Goal: Task Accomplishment & Management: Manage account settings

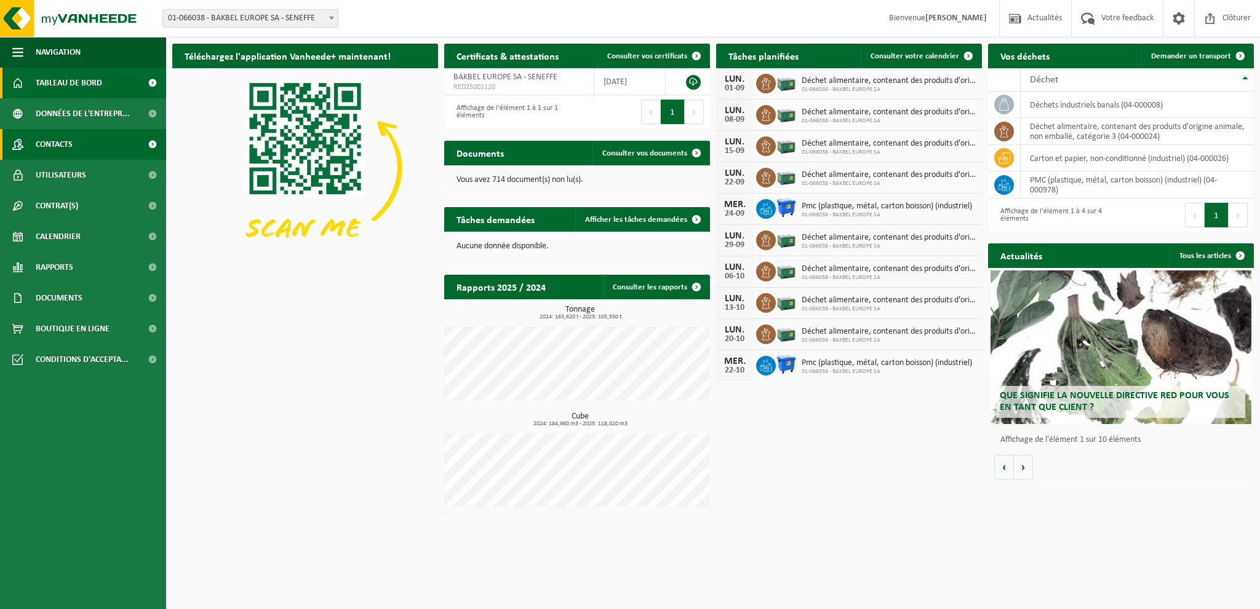
click at [55, 148] on span "Contacts" at bounding box center [54, 144] width 37 height 31
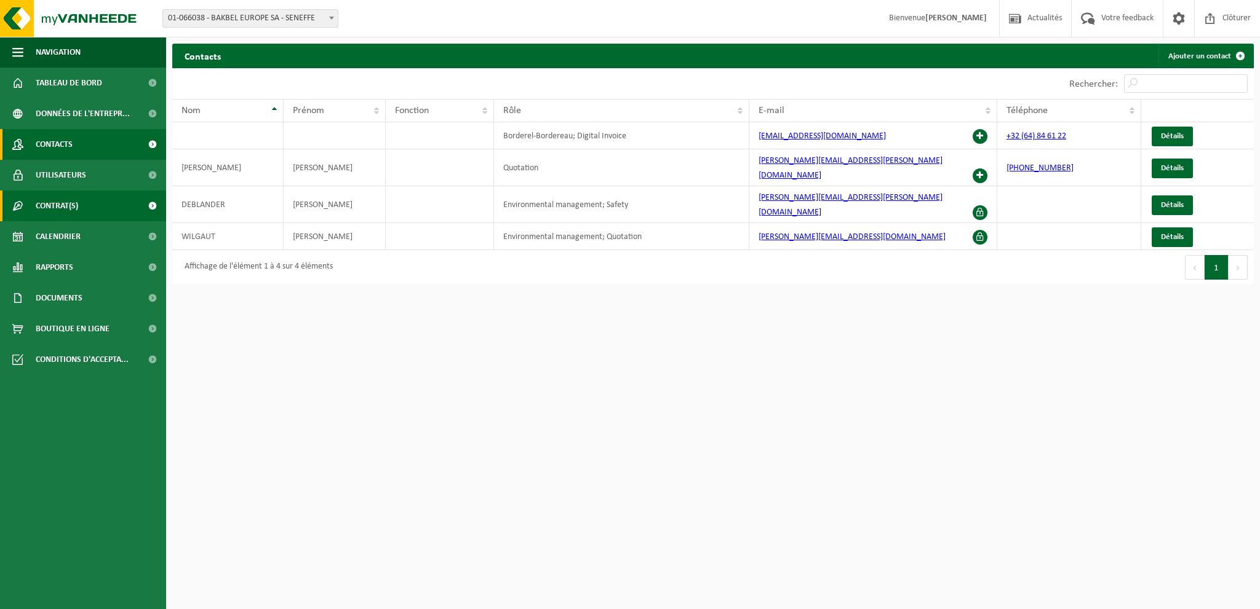
click at [149, 204] on span at bounding box center [152, 206] width 28 height 31
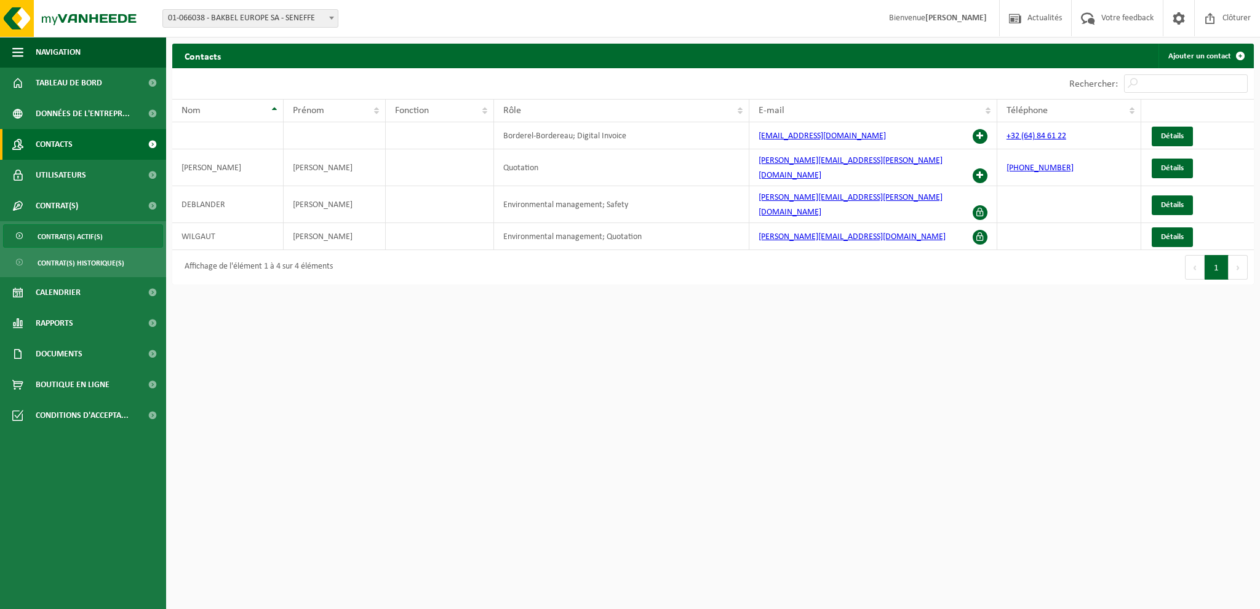
click at [76, 235] on span "Contrat(s) actif(s)" at bounding box center [70, 236] width 65 height 23
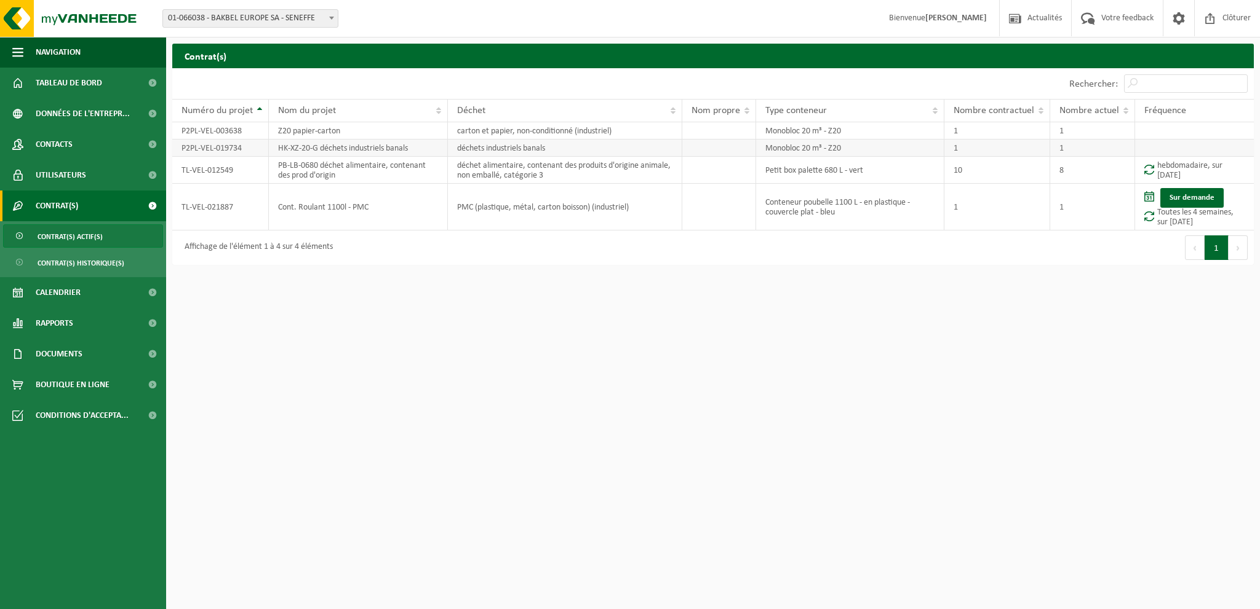
click at [363, 140] on td "HK-XZ-20-G déchets industriels banals" at bounding box center [358, 148] width 179 height 17
click at [222, 130] on td "P2PL-VEL-003638" at bounding box center [220, 130] width 97 height 17
click at [207, 151] on td "P2PL-VEL-019734" at bounding box center [220, 148] width 97 height 17
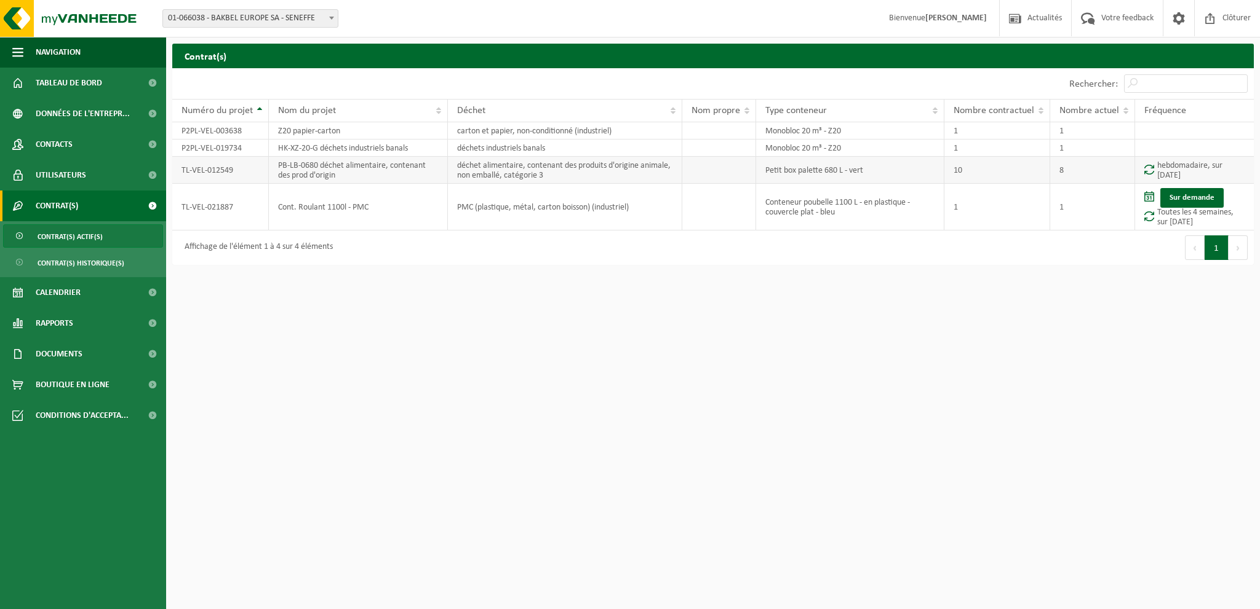
drag, startPoint x: 210, startPoint y: 159, endPoint x: 214, endPoint y: 167, distance: 8.5
click at [212, 163] on td "TL-VEL-012549" at bounding box center [220, 170] width 97 height 27
click at [118, 261] on span "Contrat(s) historique(s)" at bounding box center [81, 263] width 87 height 23
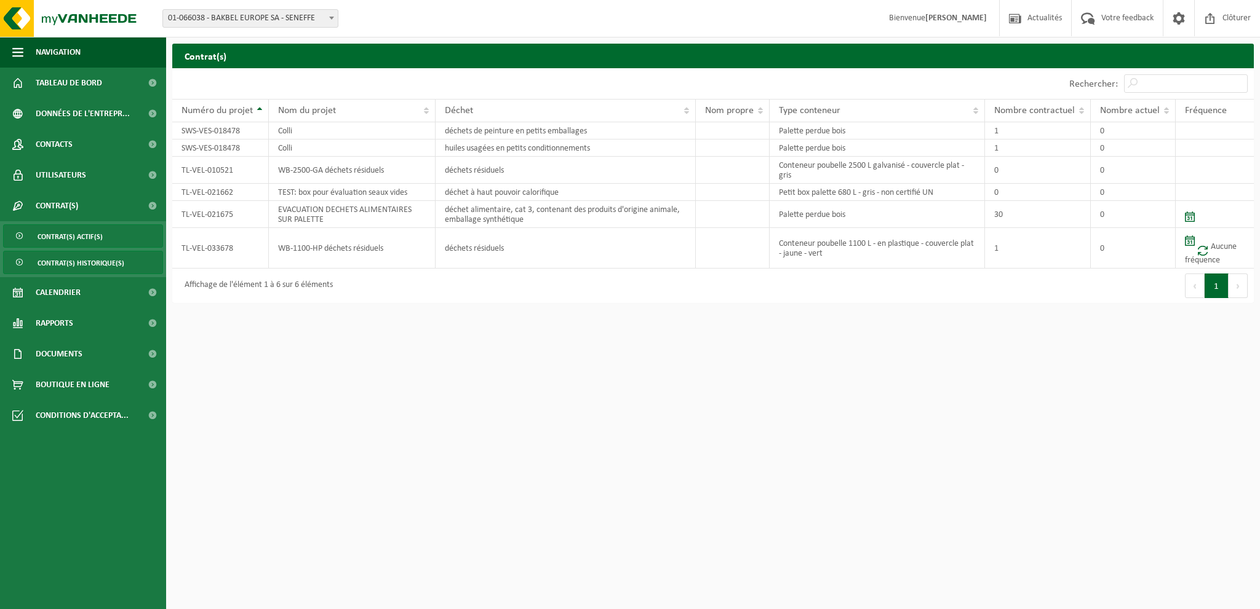
click at [73, 236] on span "Contrat(s) actif(s)" at bounding box center [70, 236] width 65 height 23
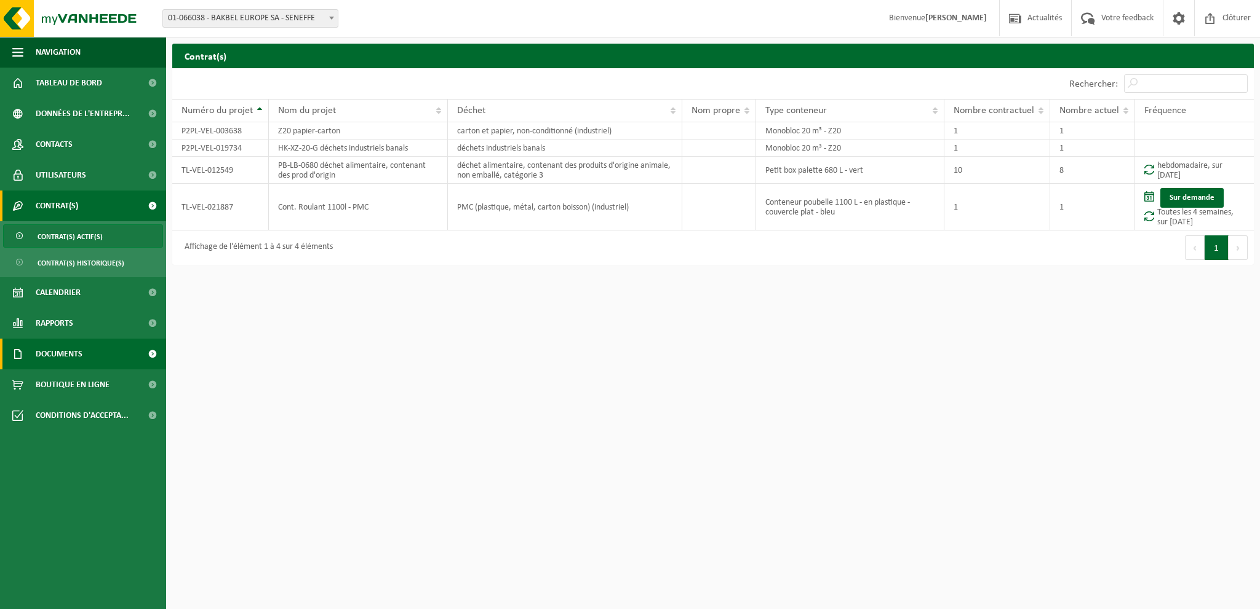
click at [73, 359] on span "Documents" at bounding box center [59, 354] width 47 height 31
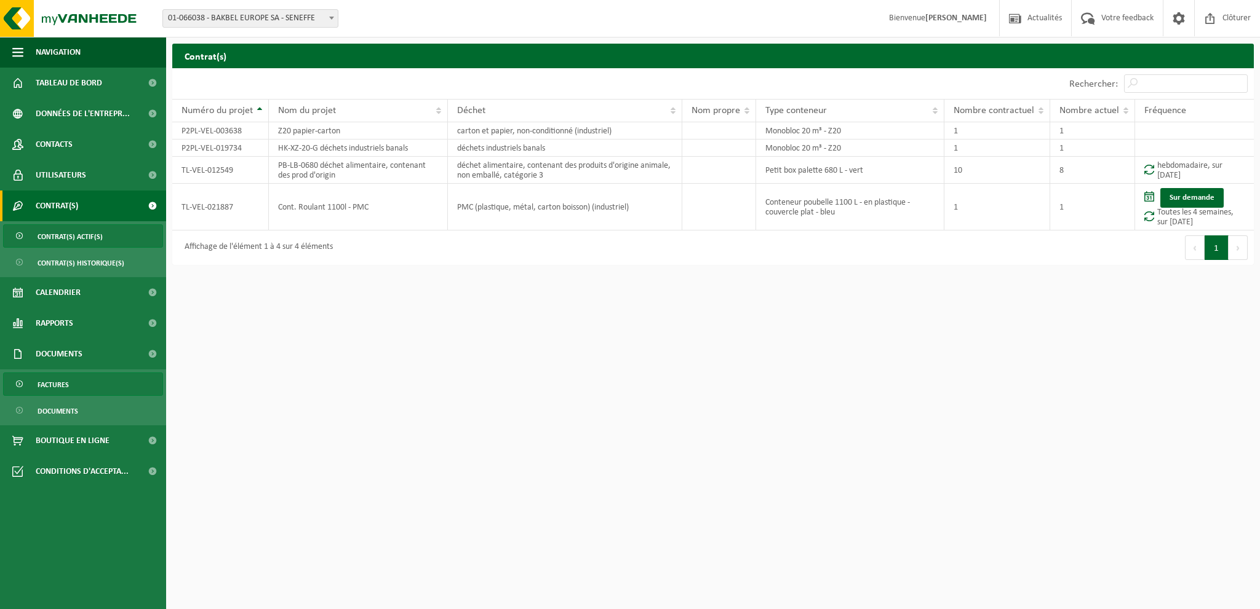
click at [57, 387] on span "Factures" at bounding box center [53, 384] width 31 height 23
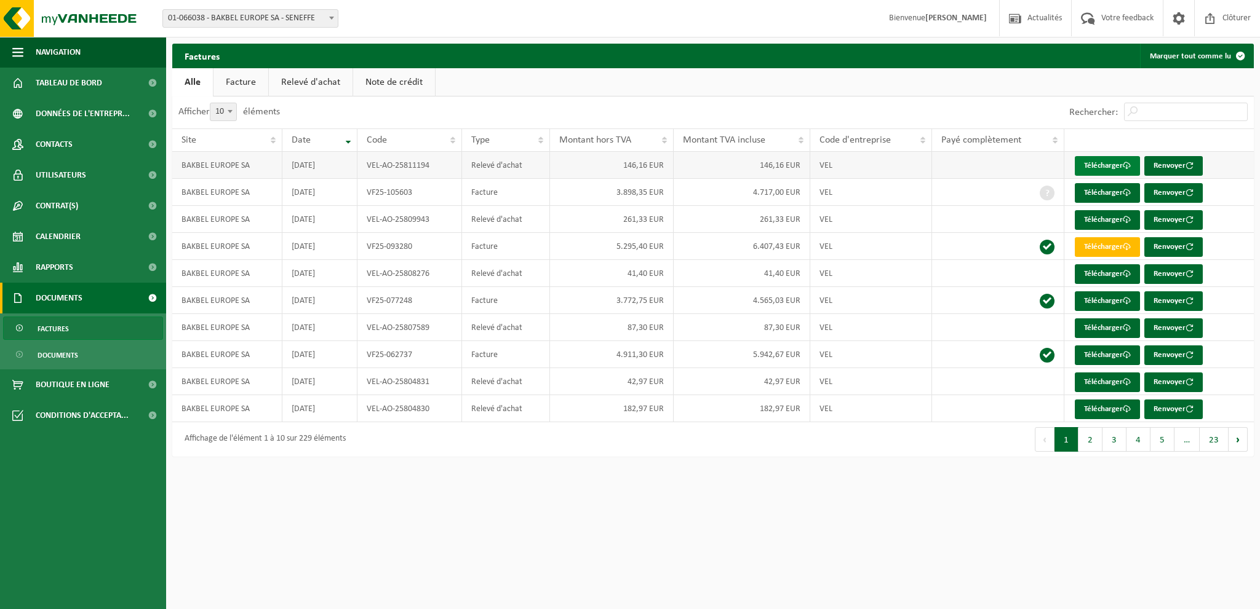
click at [1121, 162] on link "Télécharger" at bounding box center [1106, 166] width 65 height 20
click at [1095, 440] on button "2" at bounding box center [1090, 439] width 24 height 25
click at [309, 79] on link "Relevé d'achat" at bounding box center [311, 82] width 84 height 28
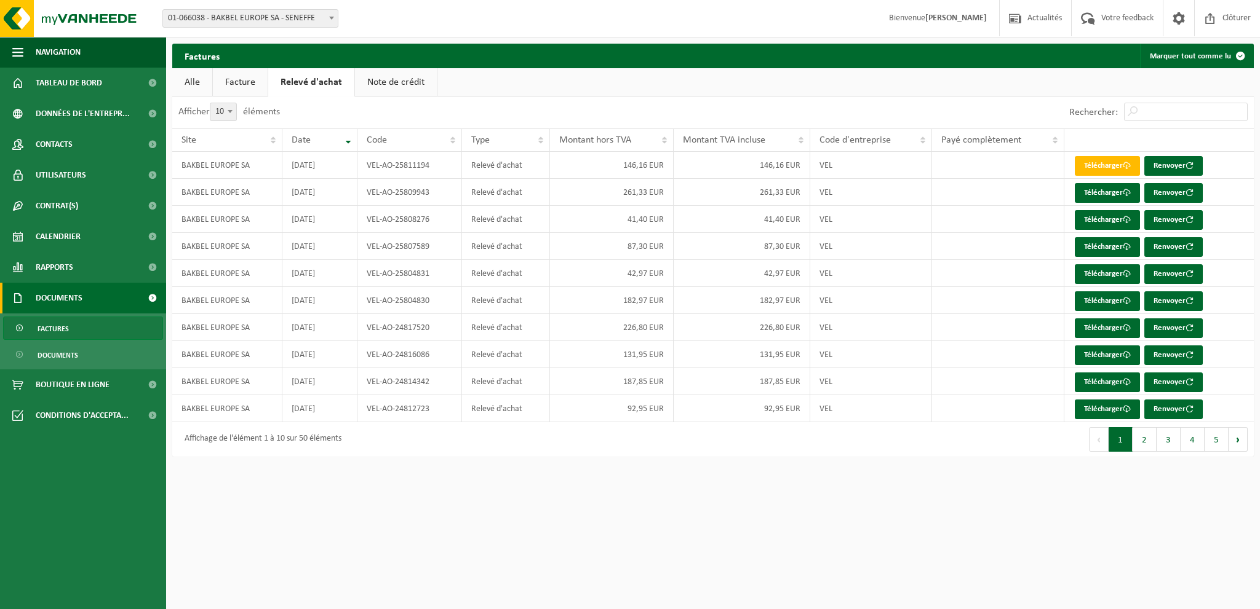
click at [395, 81] on link "Note de crédit" at bounding box center [396, 82] width 82 height 28
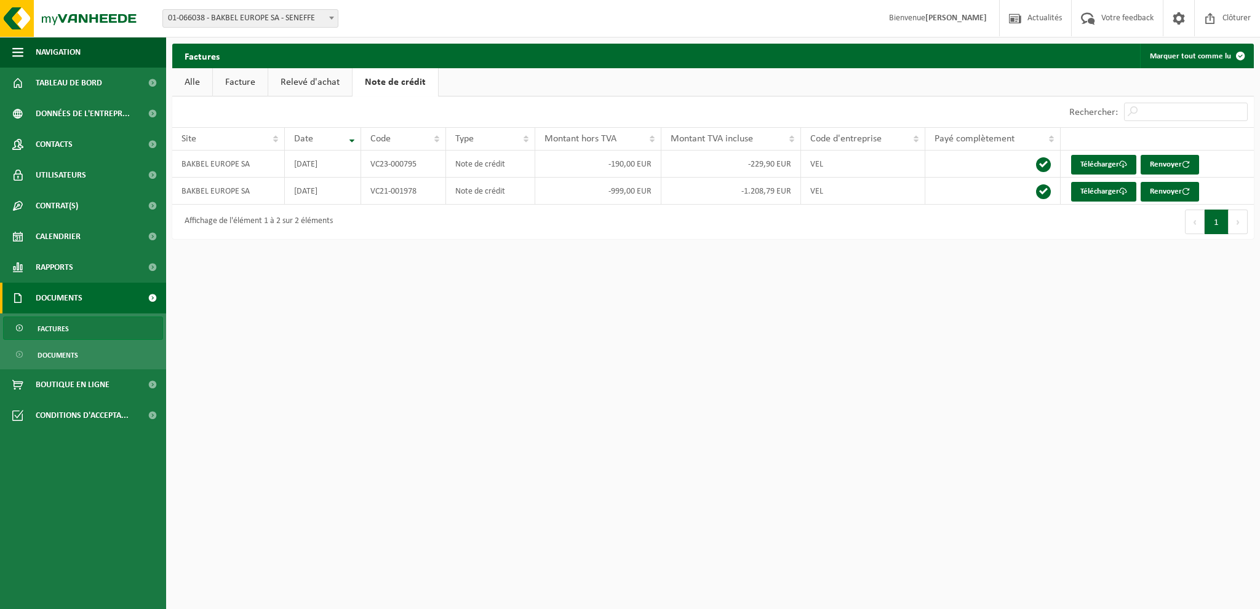
click at [251, 76] on link "Facture" at bounding box center [240, 82] width 55 height 28
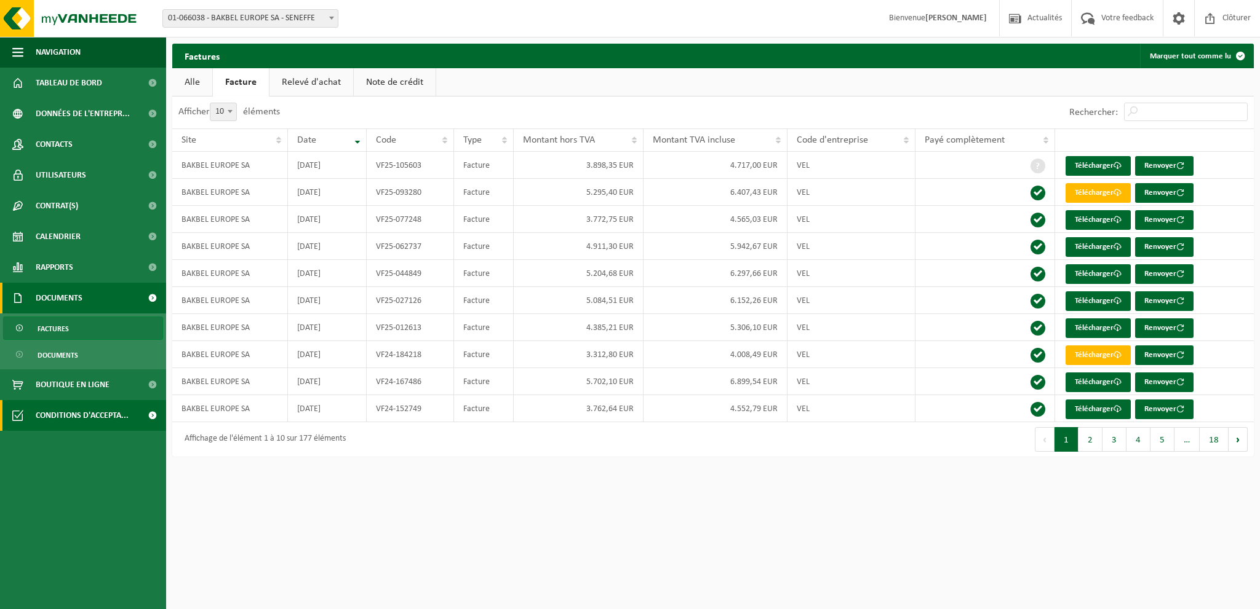
click at [150, 418] on span at bounding box center [152, 415] width 28 height 31
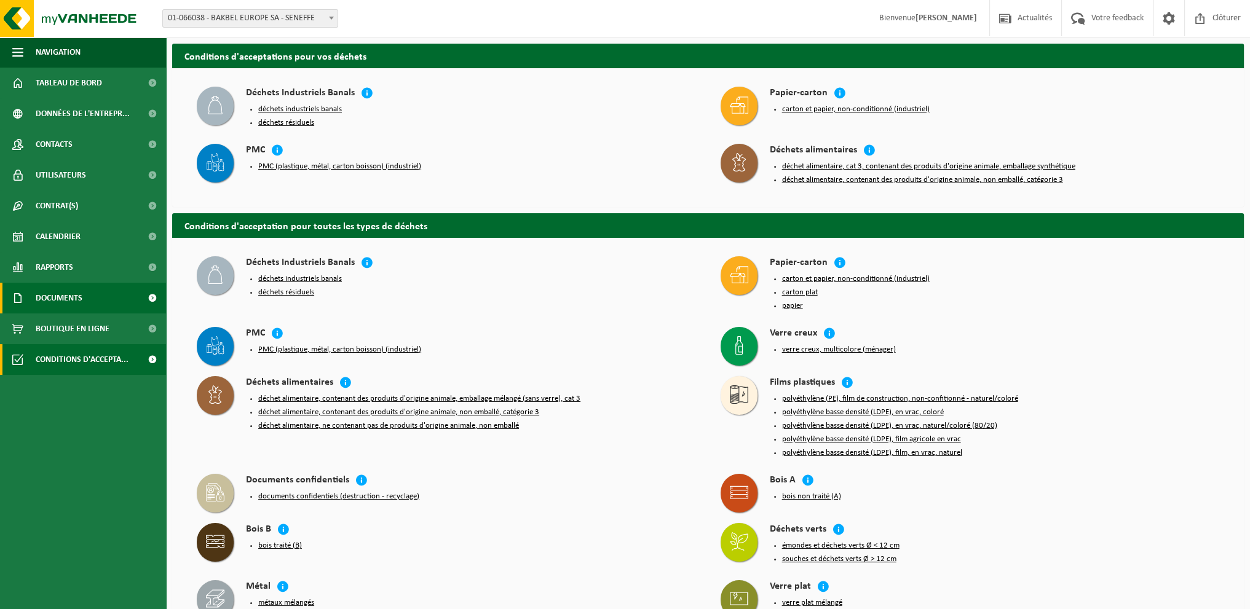
click at [153, 297] on span at bounding box center [152, 298] width 28 height 31
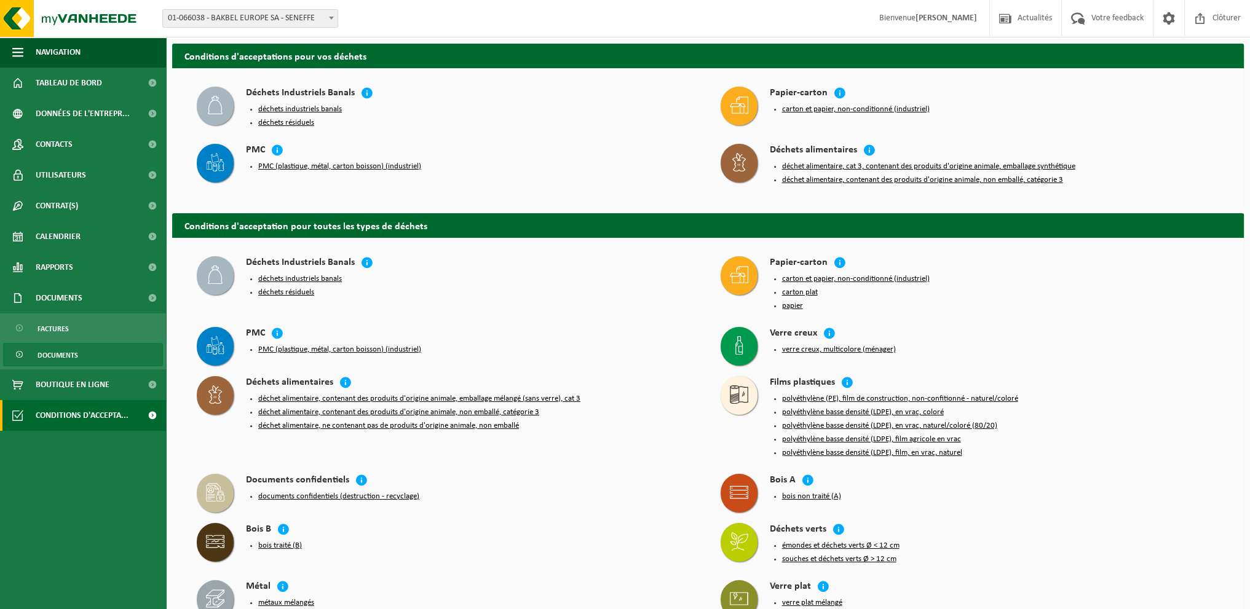
click at [64, 352] on span "Documents" at bounding box center [58, 355] width 41 height 23
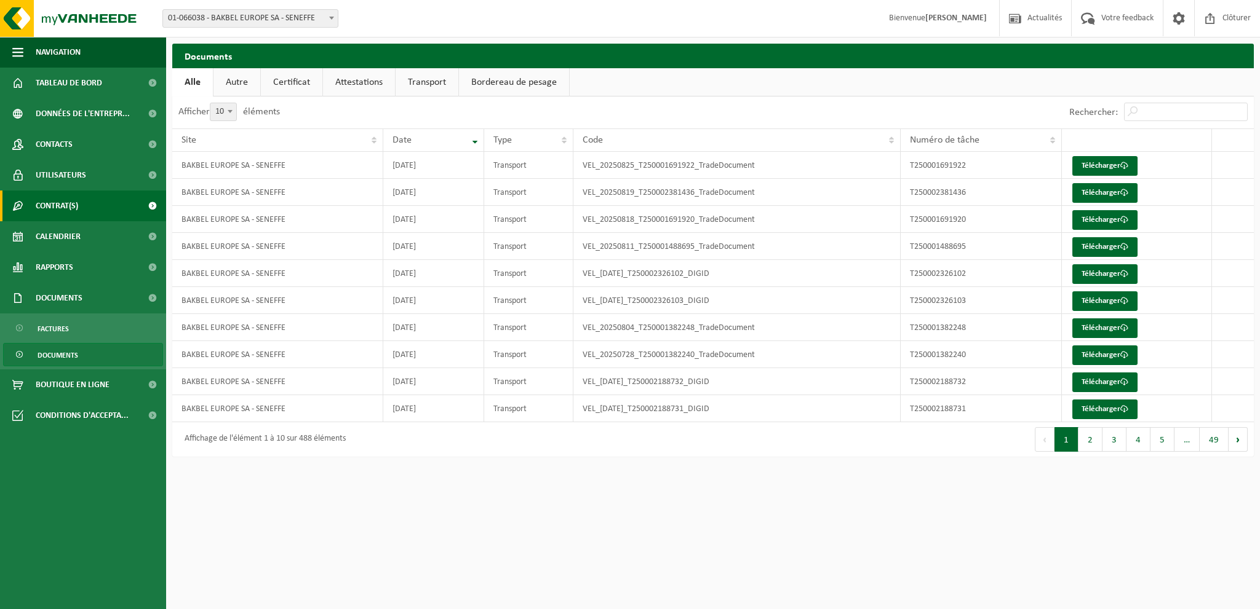
click at [95, 207] on link "Contrat(s)" at bounding box center [83, 206] width 166 height 31
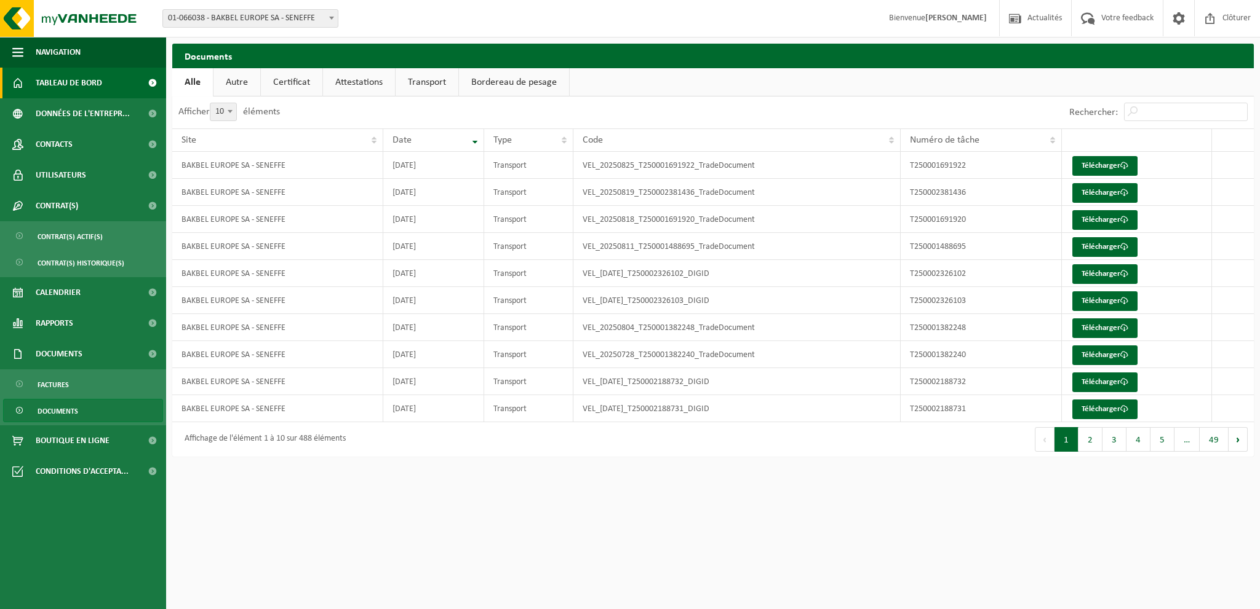
click at [91, 79] on span "Tableau de bord" at bounding box center [69, 83] width 66 height 31
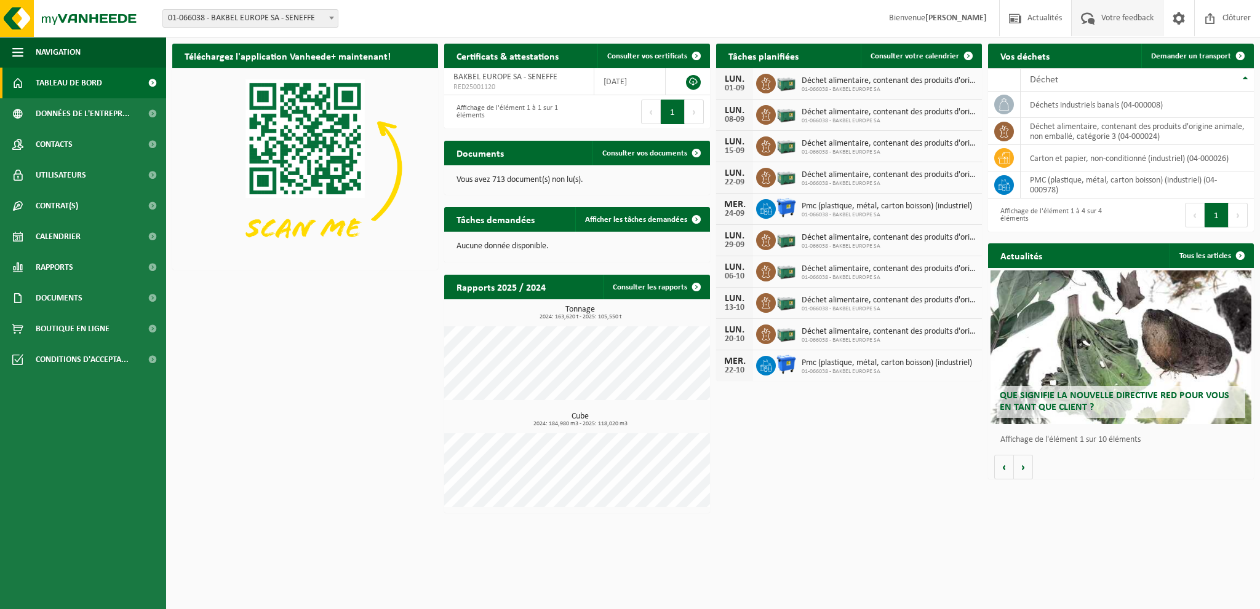
click at [1114, 17] on span "Votre feedback" at bounding box center [1127, 18] width 58 height 36
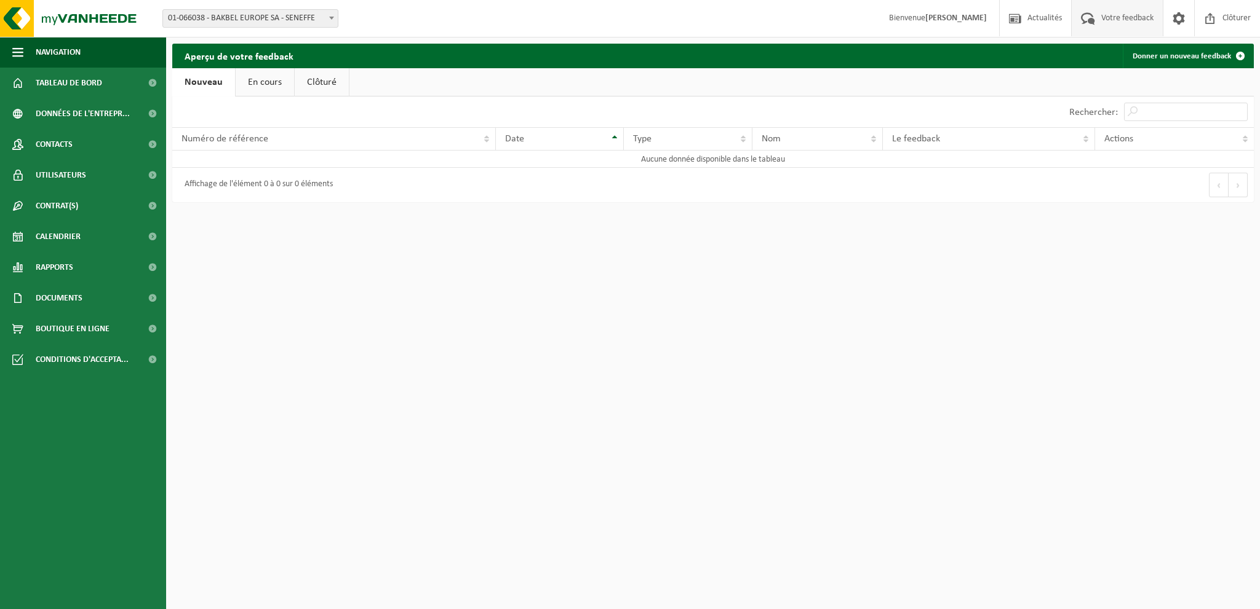
click at [261, 75] on link "En cours" at bounding box center [265, 82] width 58 height 28
click at [313, 79] on link "Clôturé" at bounding box center [320, 82] width 54 height 28
click at [58, 209] on span "Contrat(s)" at bounding box center [57, 206] width 42 height 31
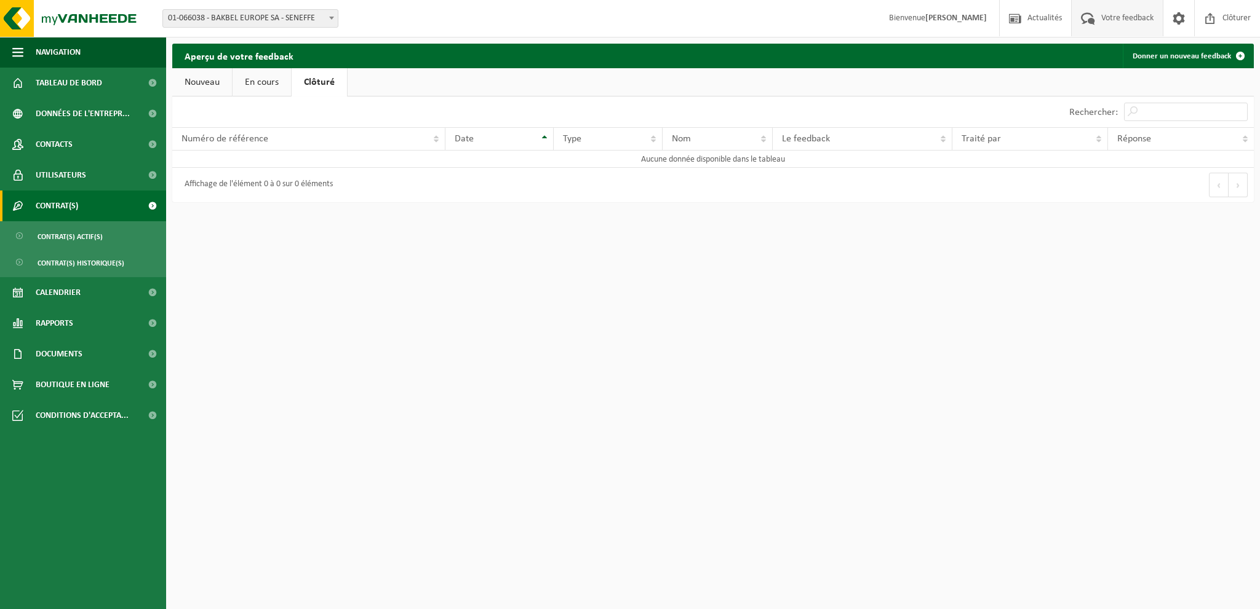
click at [76, 205] on span "Contrat(s)" at bounding box center [57, 206] width 42 height 31
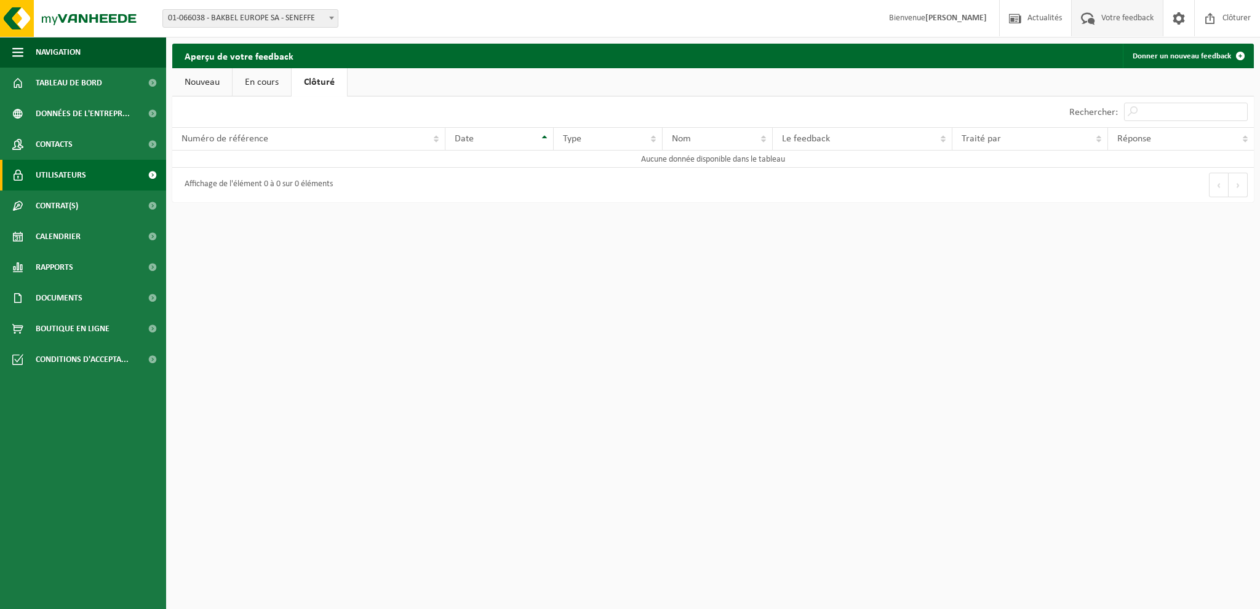
click at [75, 179] on span "Utilisateurs" at bounding box center [61, 175] width 50 height 31
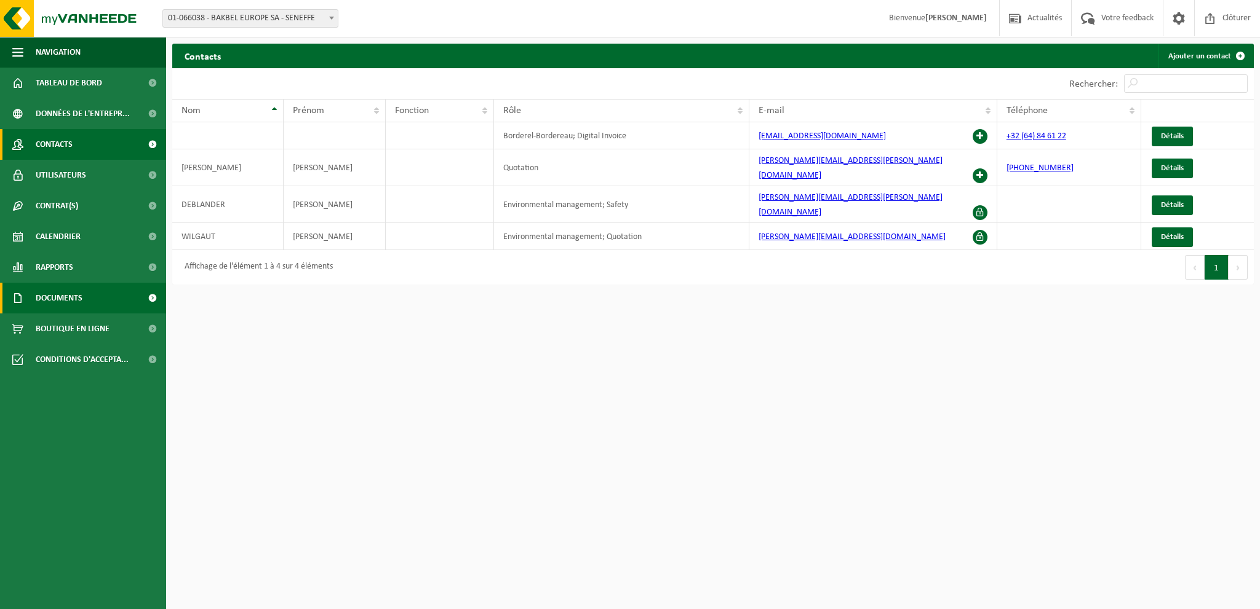
click at [72, 296] on span "Documents" at bounding box center [59, 298] width 47 height 31
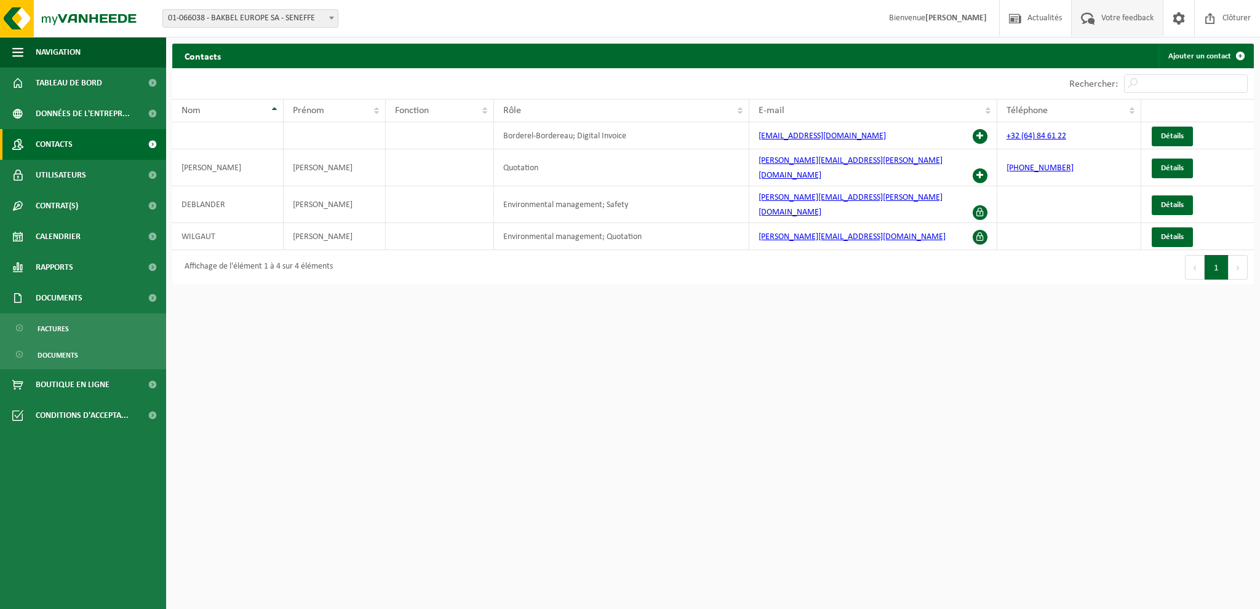
click at [1122, 23] on span "Votre feedback" at bounding box center [1127, 18] width 58 height 36
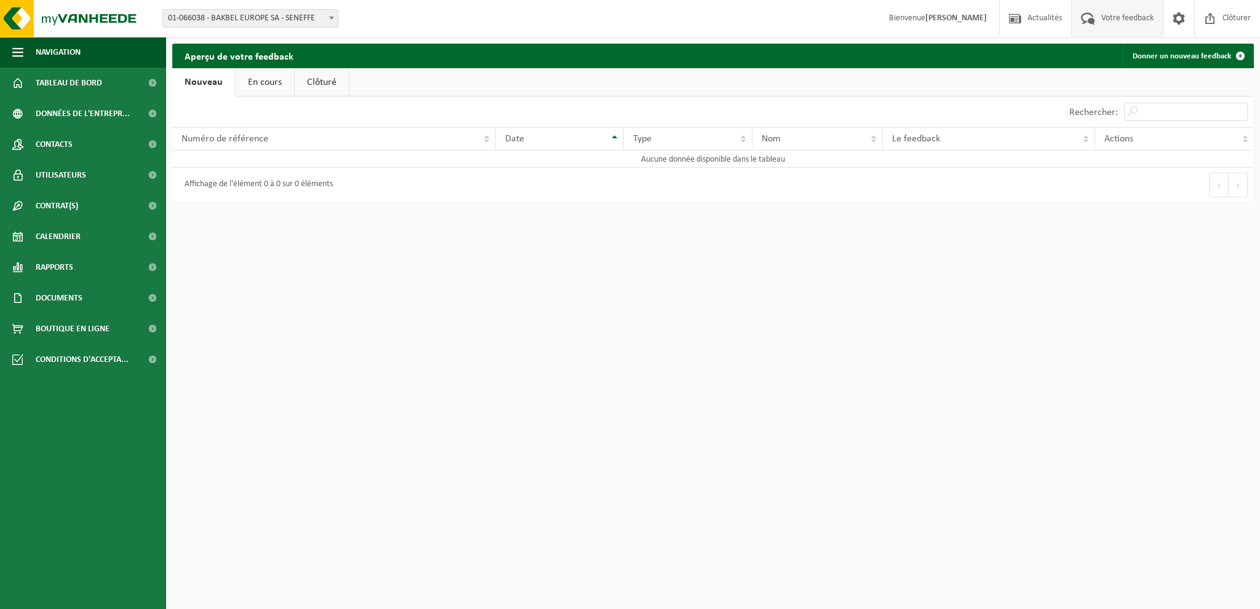
click at [285, 83] on link "En cours" at bounding box center [265, 82] width 58 height 28
click at [320, 80] on link "Clôturé" at bounding box center [320, 82] width 54 height 28
click at [254, 83] on link "En cours" at bounding box center [261, 82] width 58 height 28
click at [205, 84] on link "Nouveau" at bounding box center [202, 82] width 60 height 28
click at [1172, 17] on span at bounding box center [1178, 18] width 18 height 36
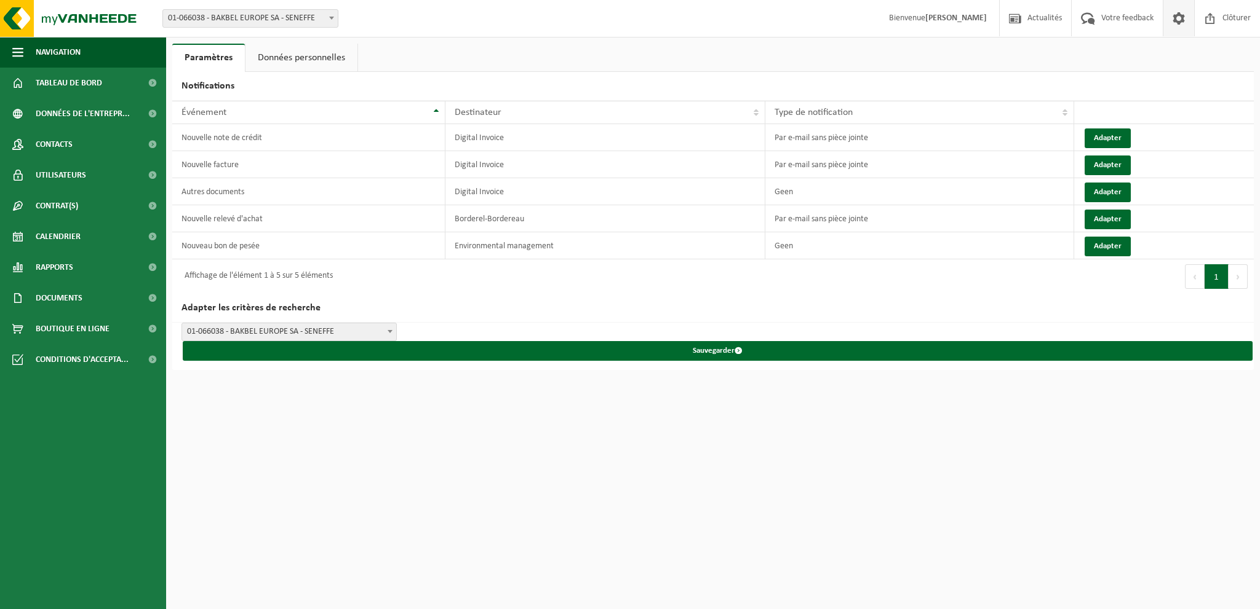
click at [303, 49] on link "Données personnelles" at bounding box center [301, 58] width 112 height 28
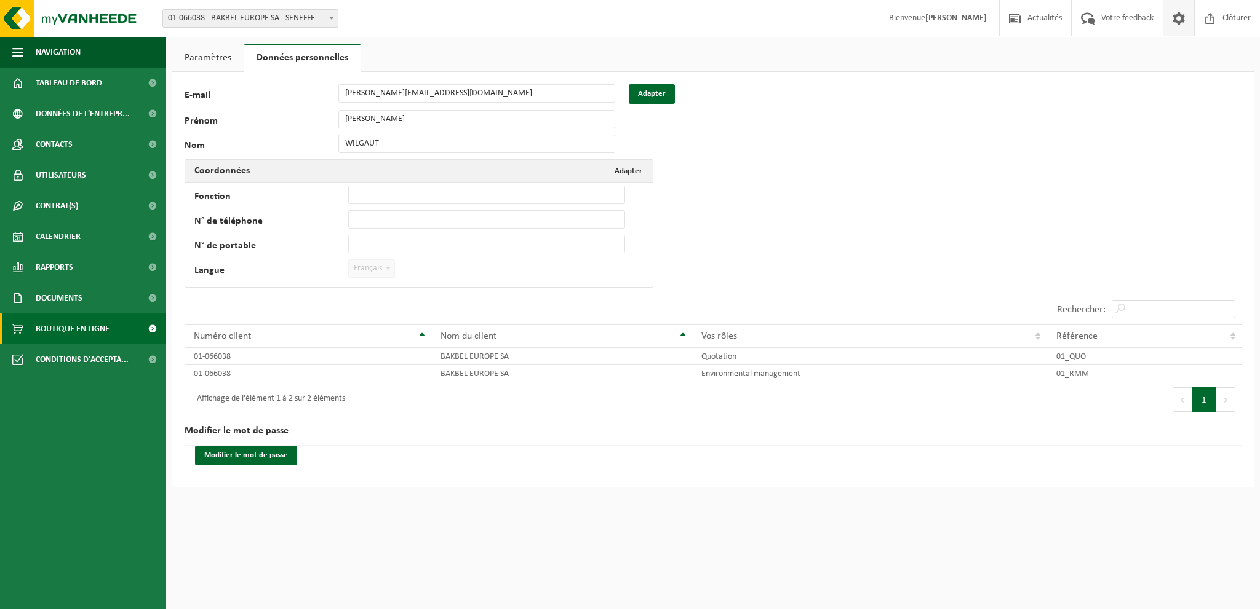
click at [68, 326] on span "Boutique en ligne" at bounding box center [73, 329] width 74 height 31
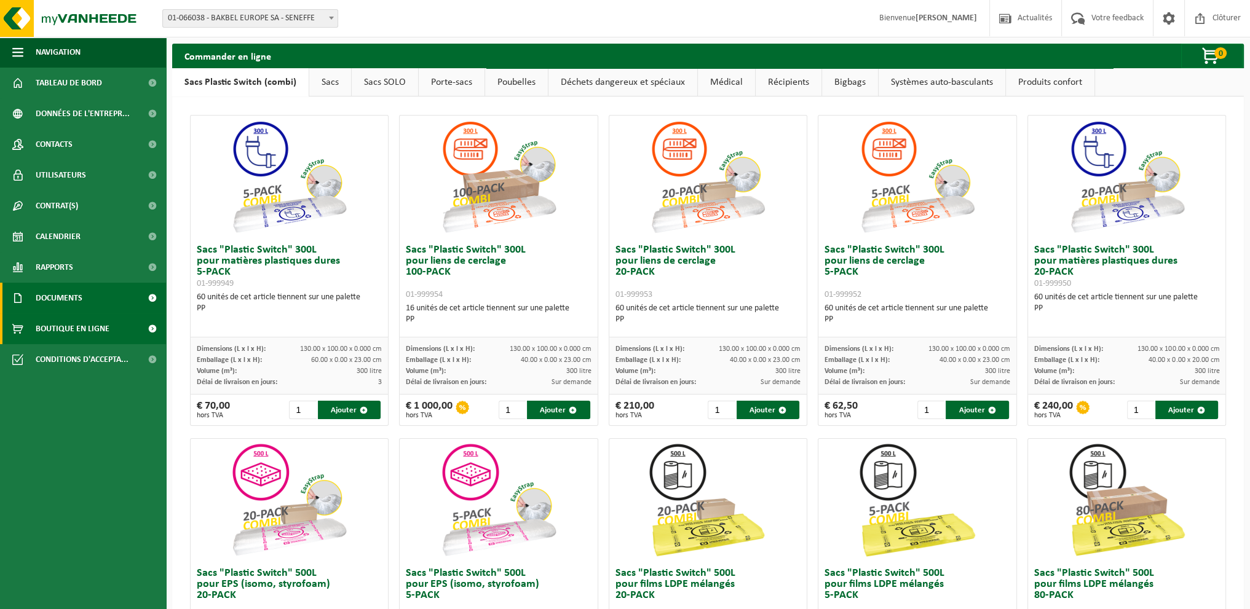
click at [54, 293] on span "Documents" at bounding box center [59, 298] width 47 height 31
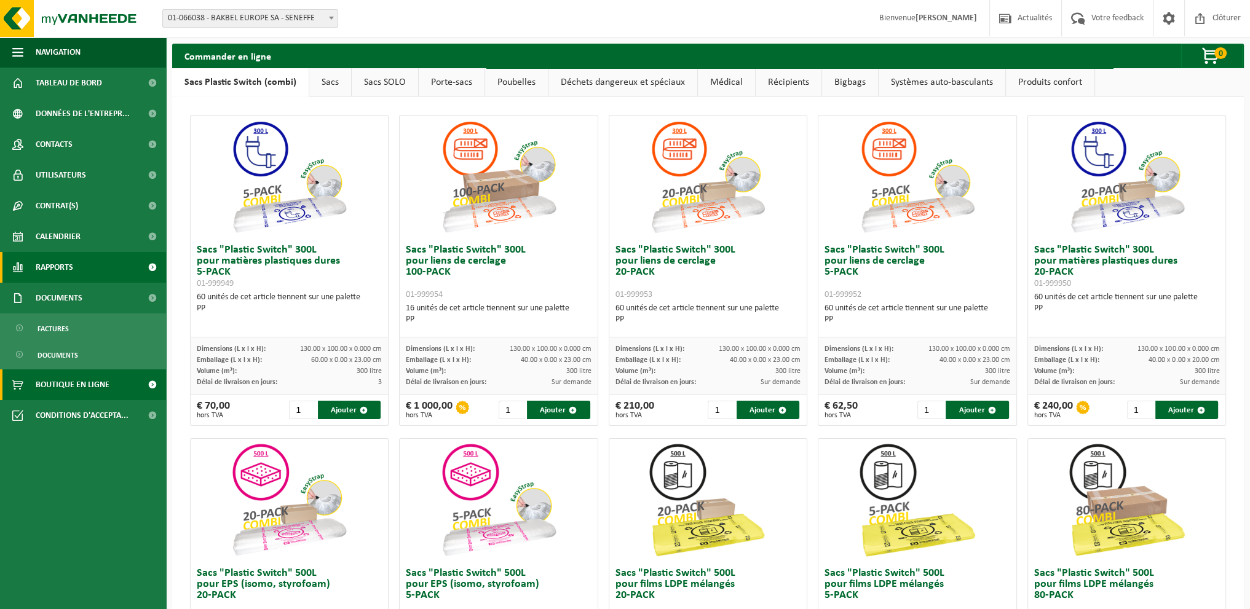
click at [50, 261] on span "Rapports" at bounding box center [55, 267] width 38 height 31
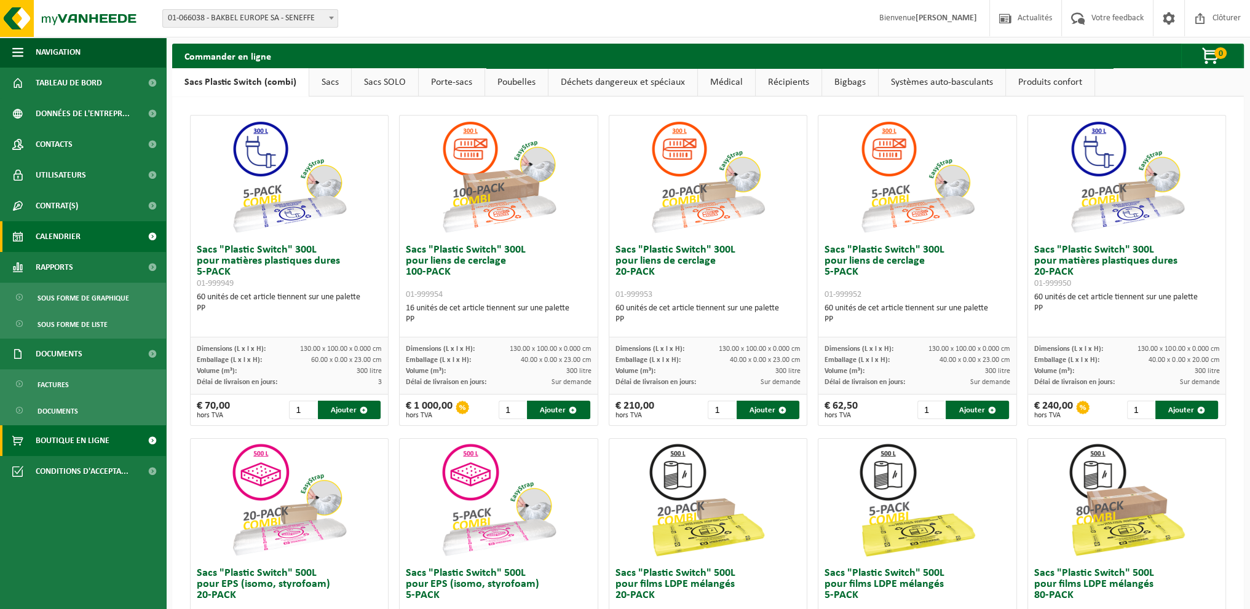
click at [56, 233] on span "Calendrier" at bounding box center [58, 236] width 45 height 31
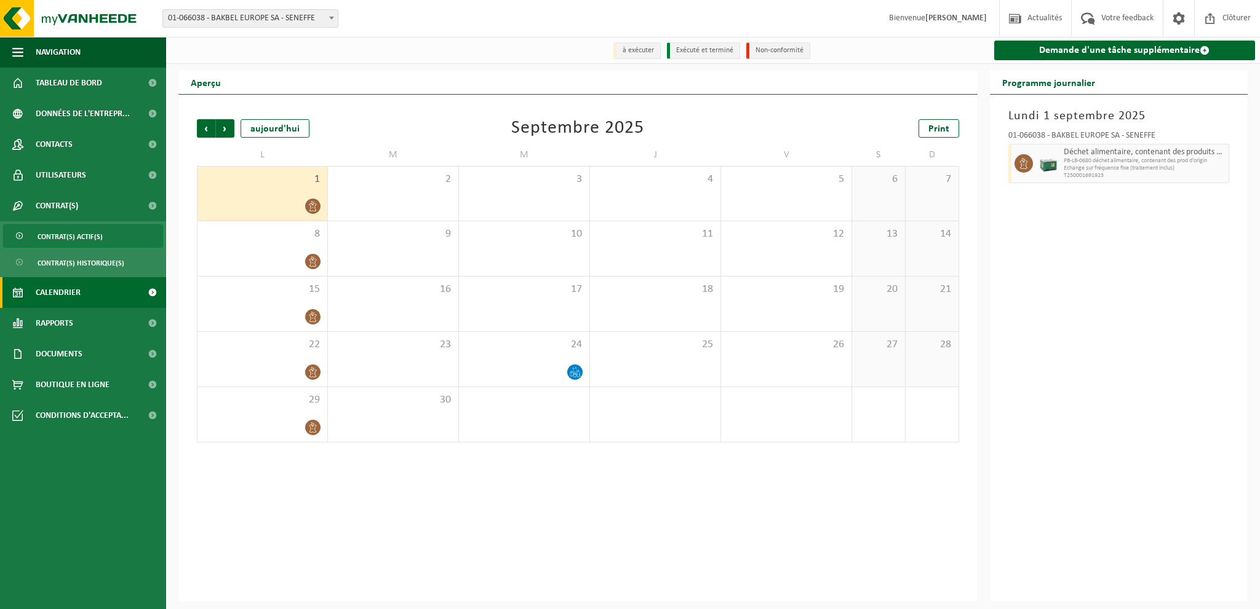
click at [87, 242] on span "Contrat(s) actif(s)" at bounding box center [70, 236] width 65 height 23
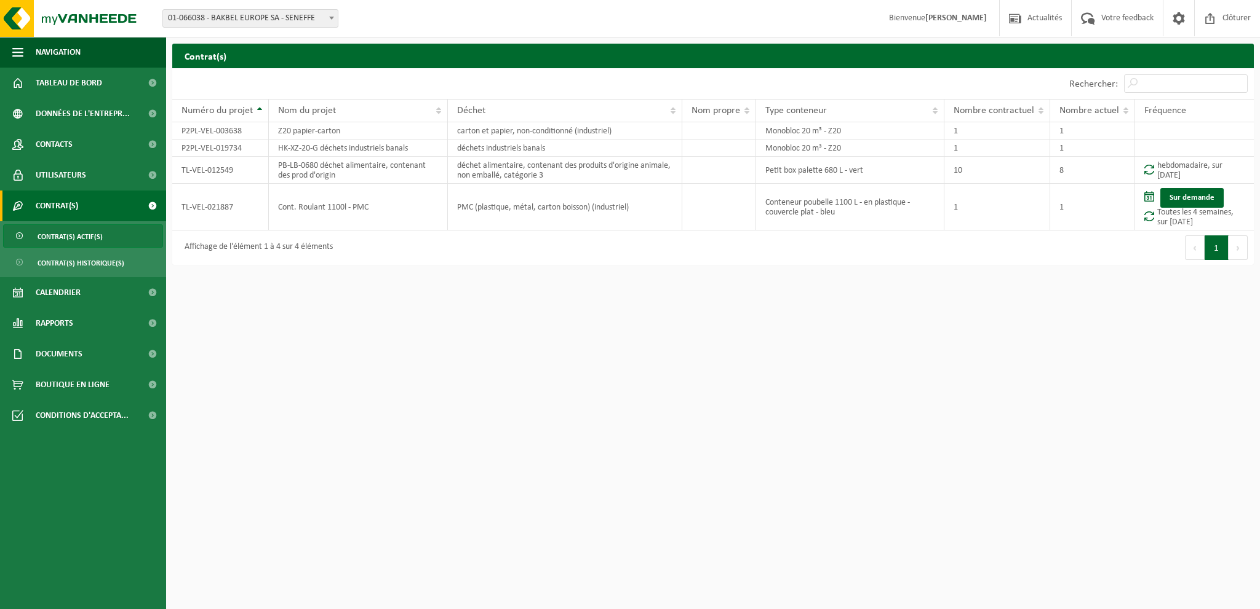
click at [87, 234] on span "Contrat(s) actif(s)" at bounding box center [70, 236] width 65 height 23
click at [445, 122] on td "Z20 papier-carton" at bounding box center [358, 130] width 179 height 17
click at [231, 131] on td "P2PL-VEL-003638" at bounding box center [220, 130] width 97 height 17
drag, startPoint x: 221, startPoint y: 132, endPoint x: 349, endPoint y: 135, distance: 127.3
click at [290, 129] on tr "P2PL-VEL-003638 Z20 papier-carton carton et papier, non-conditionné (industriel…" at bounding box center [712, 130] width 1081 height 17
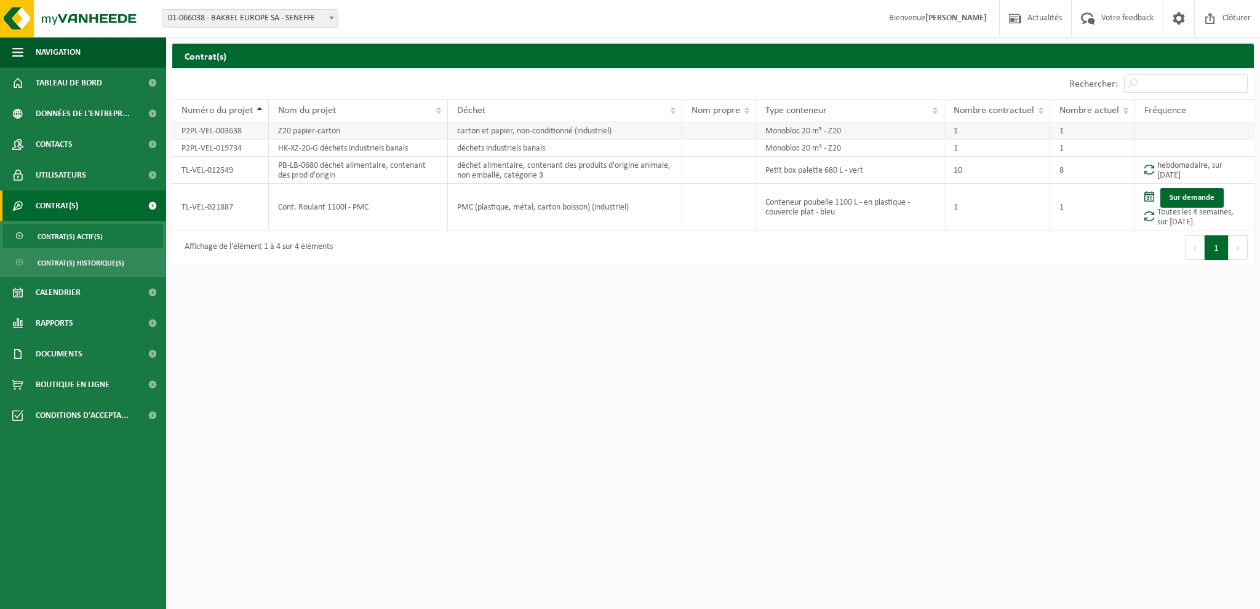
click at [388, 129] on td "Z20 papier-carton" at bounding box center [358, 130] width 179 height 17
drag, startPoint x: 552, startPoint y: 119, endPoint x: 593, endPoint y: 121, distance: 41.2
click at [573, 119] on th "Déchet" at bounding box center [565, 110] width 234 height 23
click at [905, 100] on th "Type conteneur" at bounding box center [850, 110] width 188 height 23
click at [907, 139] on table "Numéro du projet Nom du projet Déchet Nom propre Type conteneur Nombre contract…" at bounding box center [712, 165] width 1081 height 132
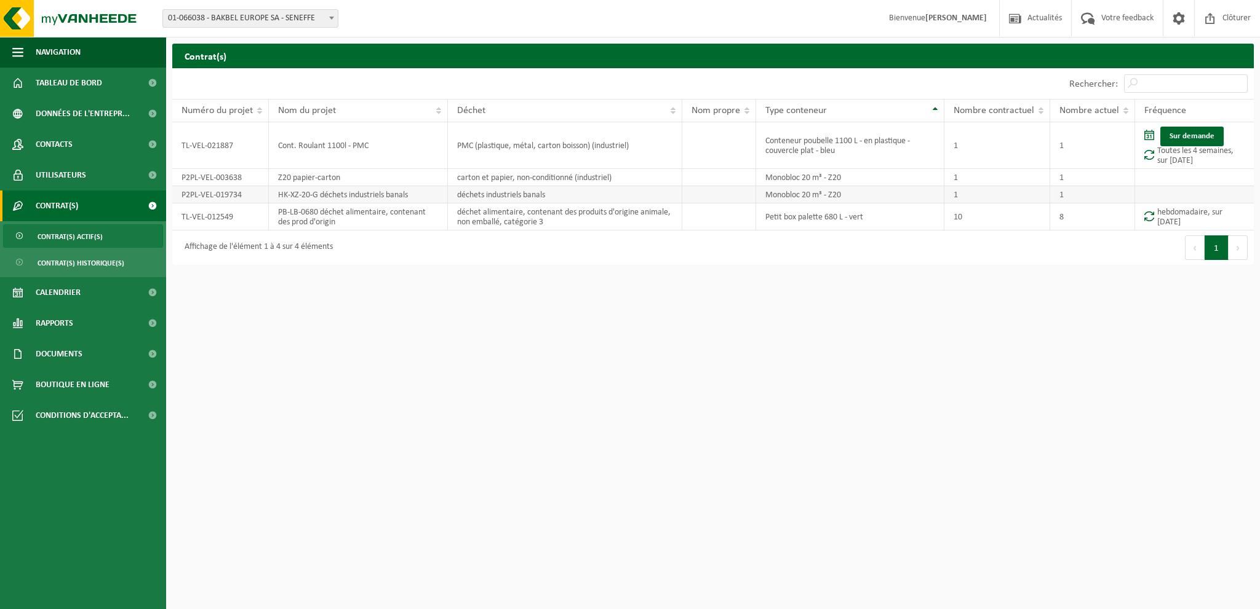
drag, startPoint x: 908, startPoint y: 121, endPoint x: 918, endPoint y: 189, distance: 69.1
click at [897, 177] on td "Monobloc 20 m³ - Z20" at bounding box center [850, 177] width 188 height 17
click at [919, 189] on td "Monobloc 20 m³ - Z20" at bounding box center [850, 194] width 188 height 17
drag, startPoint x: 667, startPoint y: 172, endPoint x: 649, endPoint y: 177, distance: 17.9
click at [659, 173] on td "carton et papier, non-conditionné (industriel)" at bounding box center [565, 177] width 234 height 17
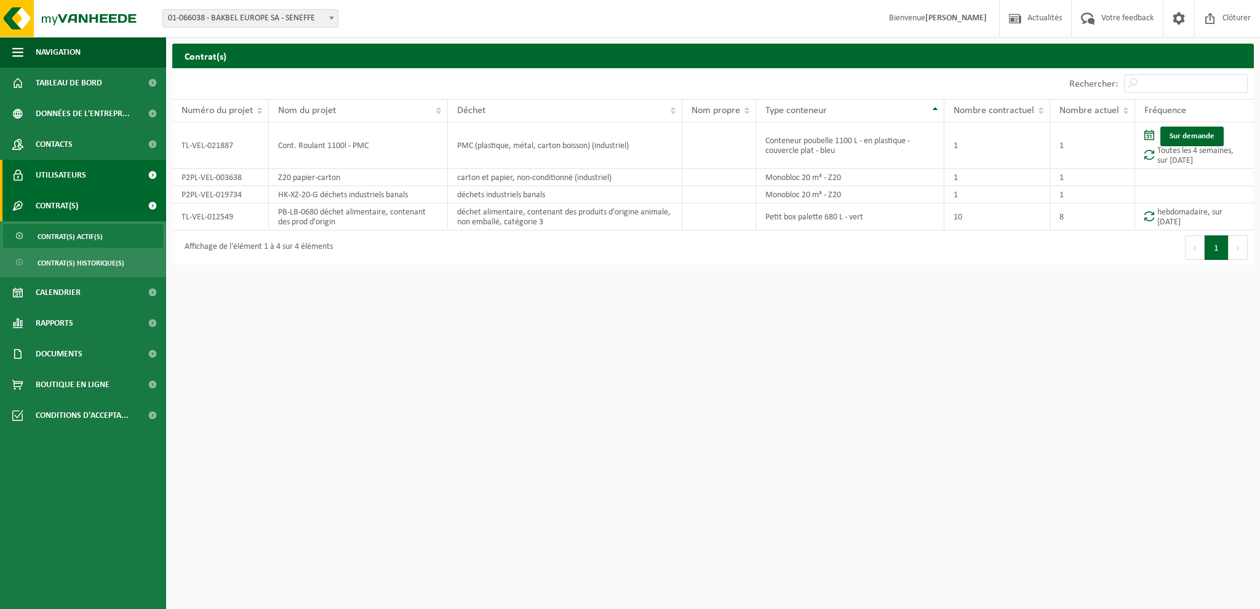
click at [73, 178] on span "Utilisateurs" at bounding box center [61, 175] width 50 height 31
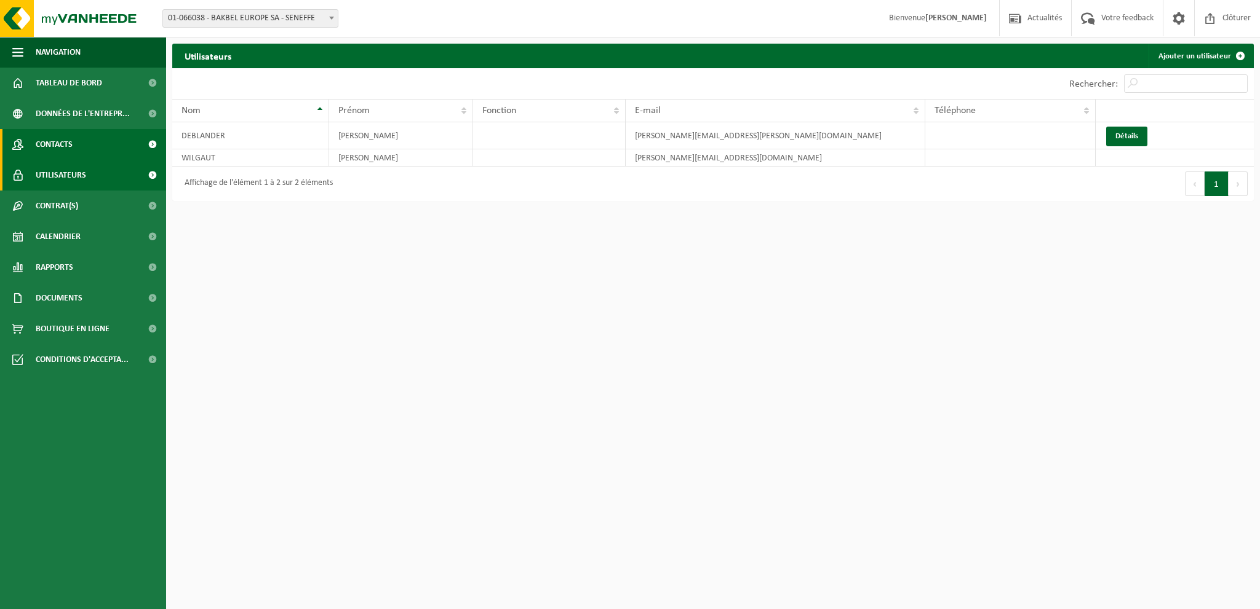
click at [58, 142] on span "Contacts" at bounding box center [54, 144] width 37 height 31
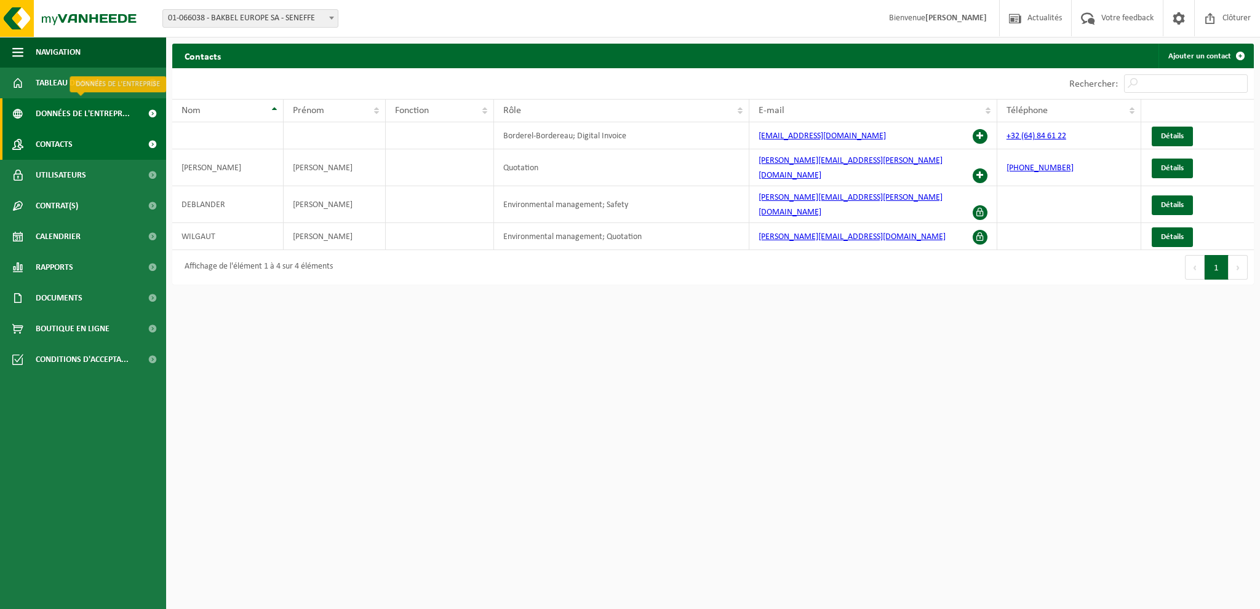
click at [76, 109] on span "Données de l'entrepr..." at bounding box center [83, 113] width 94 height 31
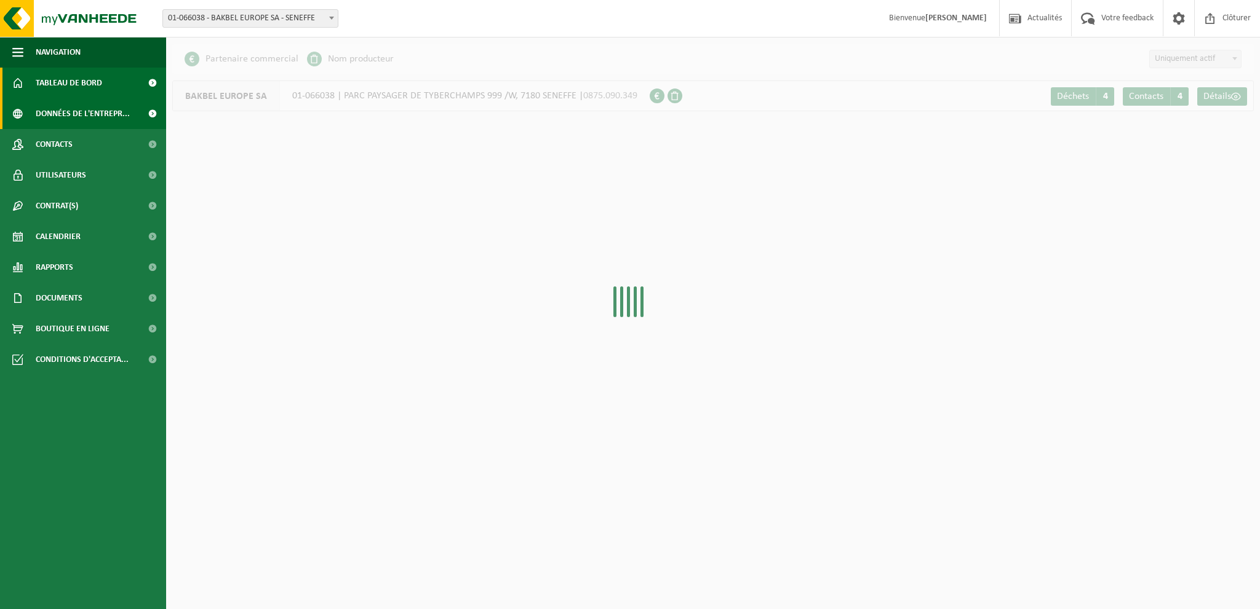
click at [74, 80] on span "Tableau de bord" at bounding box center [69, 83] width 66 height 31
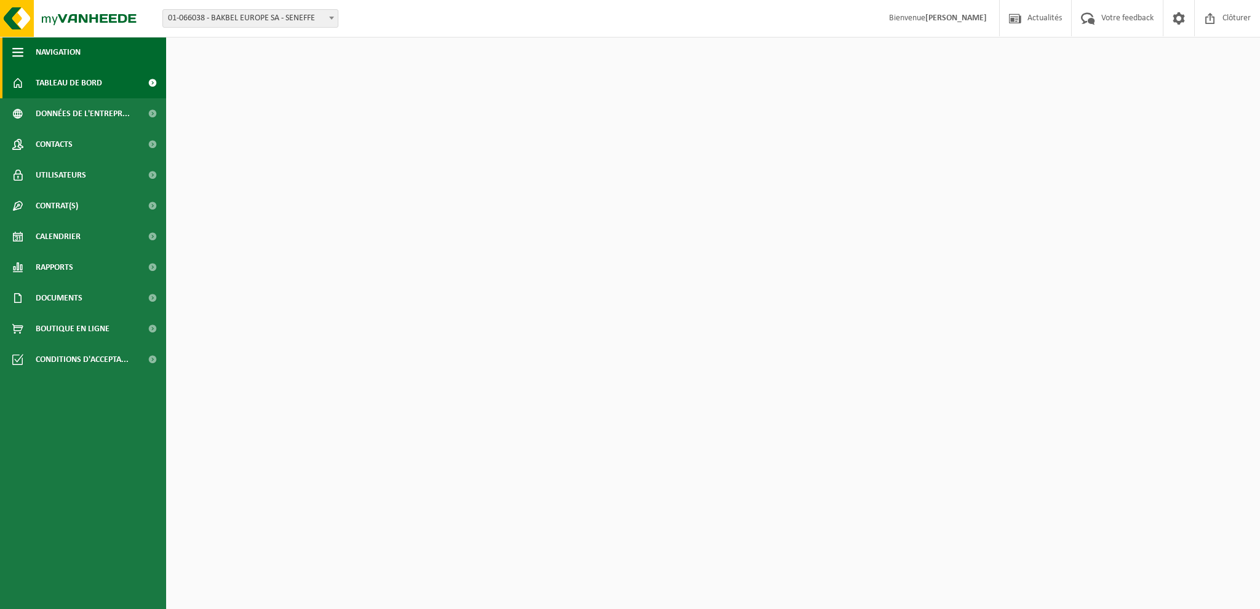
click at [13, 51] on span "button" at bounding box center [17, 52] width 11 height 31
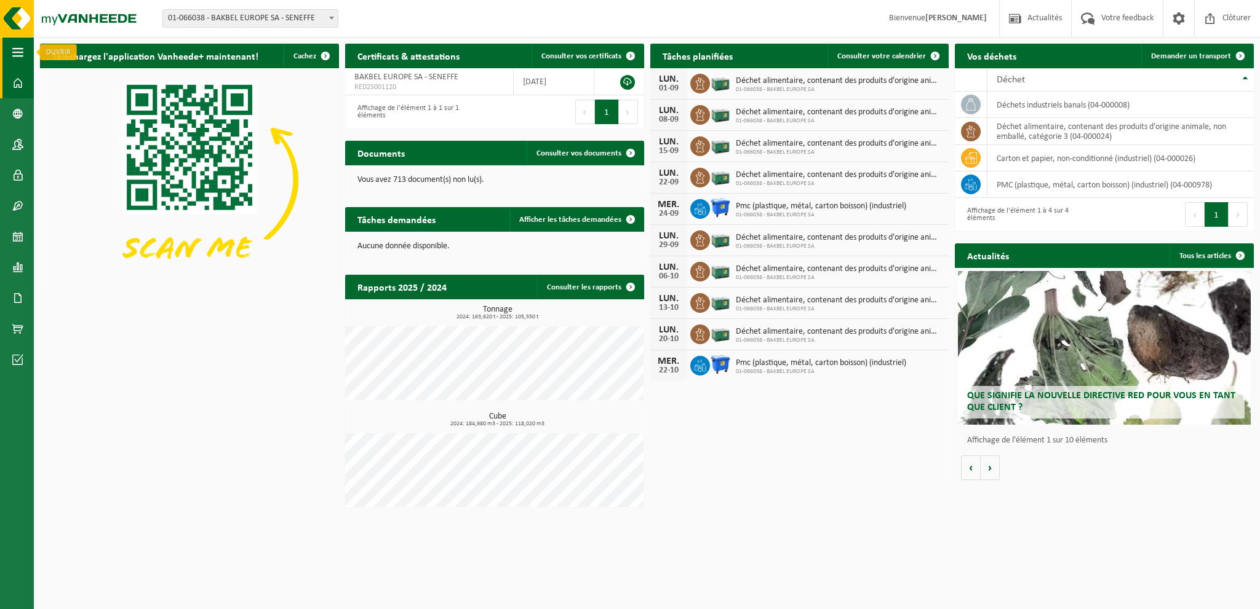
click at [18, 54] on span "button" at bounding box center [17, 52] width 11 height 31
